Goal: Check status

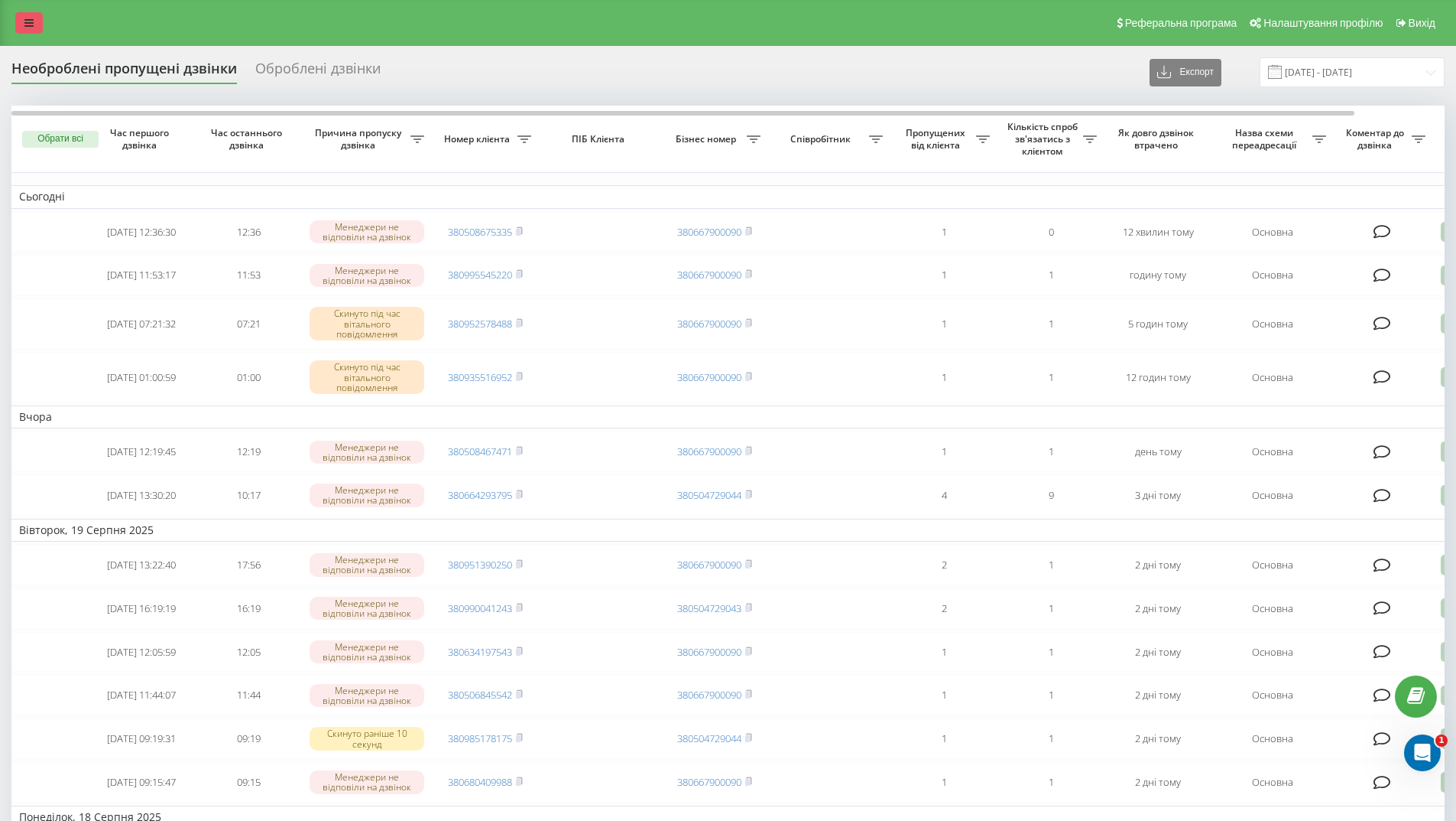
click at [29, 19] on icon at bounding box center [29, 23] width 9 height 11
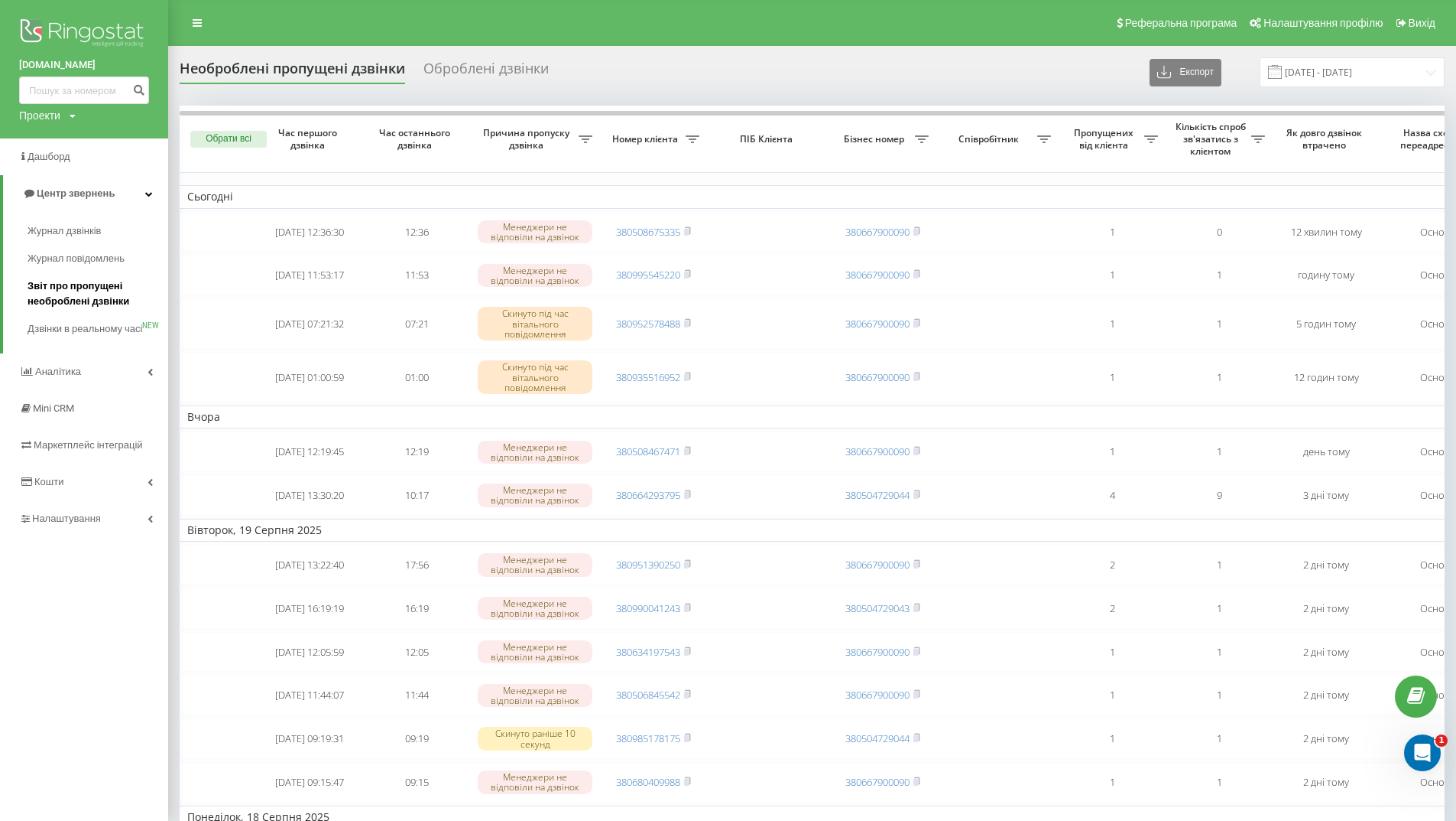
click at [71, 280] on span "Звіт про пропущені необроблені дзвінки" at bounding box center [94, 293] width 133 height 31
click at [75, 291] on span "Звіт про пропущені необроблені дзвінки" at bounding box center [94, 293] width 133 height 31
